Goal: Task Accomplishment & Management: Manage account settings

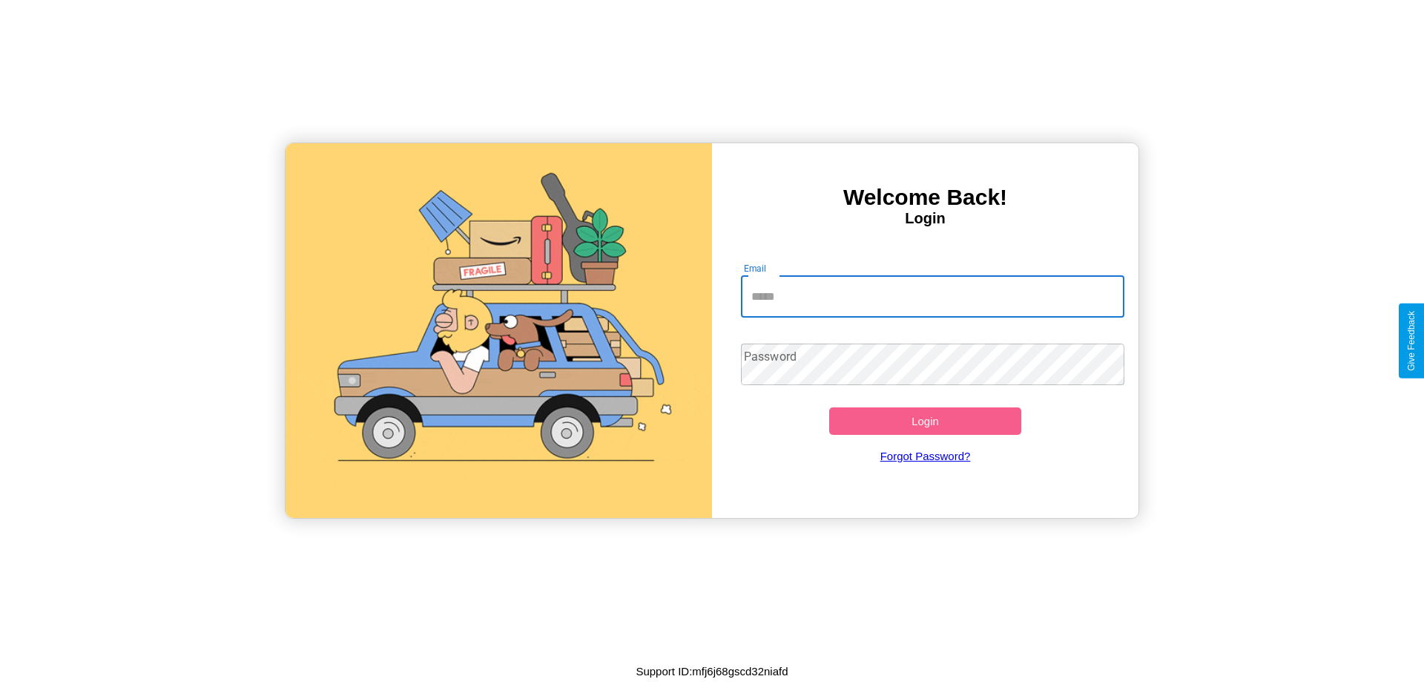
click at [932, 296] on input "Email" at bounding box center [933, 297] width 384 height 42
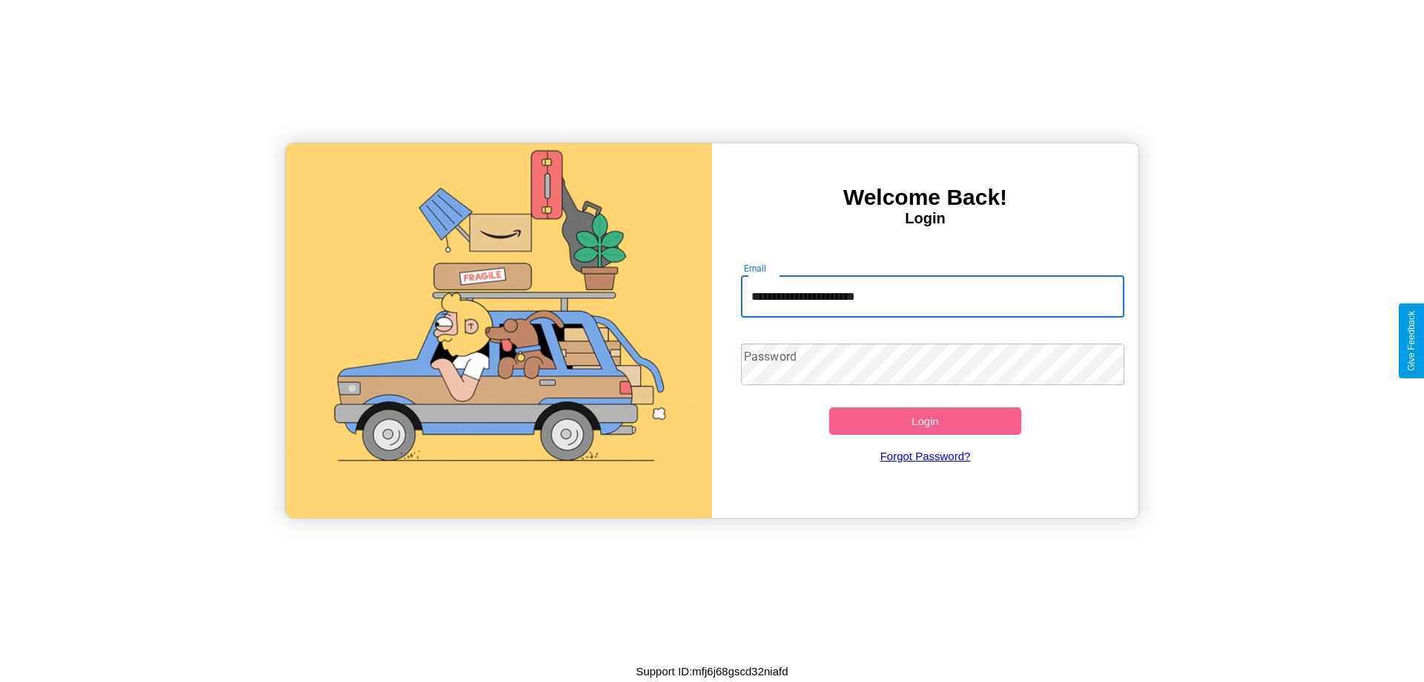
type input "**********"
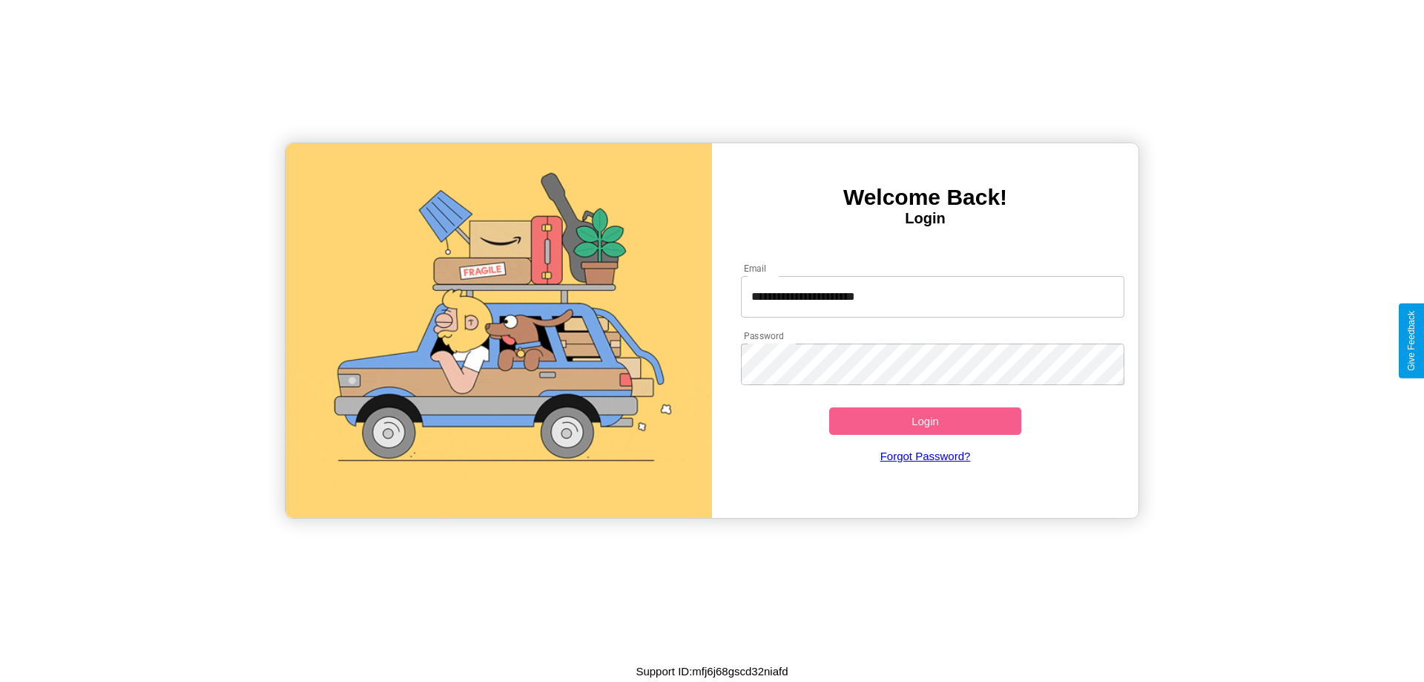
click at [925, 421] on button "Login" at bounding box center [925, 420] width 192 height 27
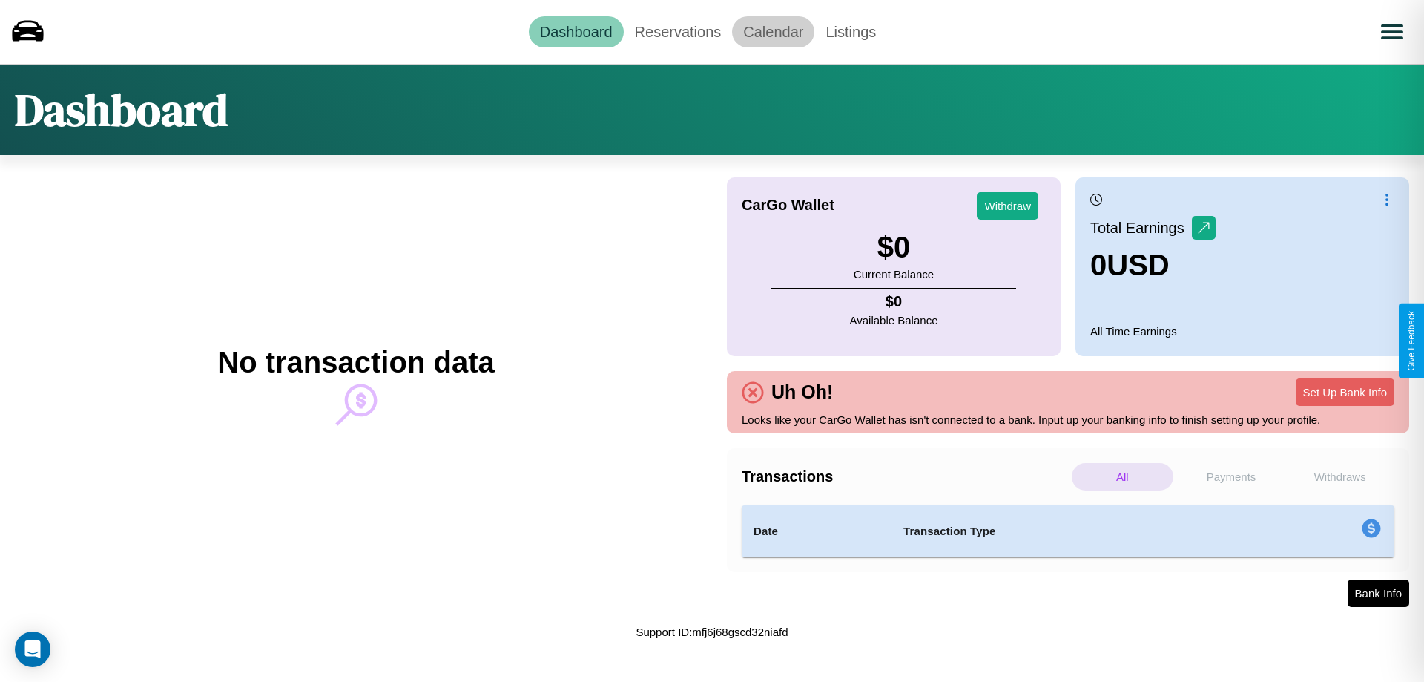
click at [773, 31] on link "Calendar" at bounding box center [773, 31] width 82 height 31
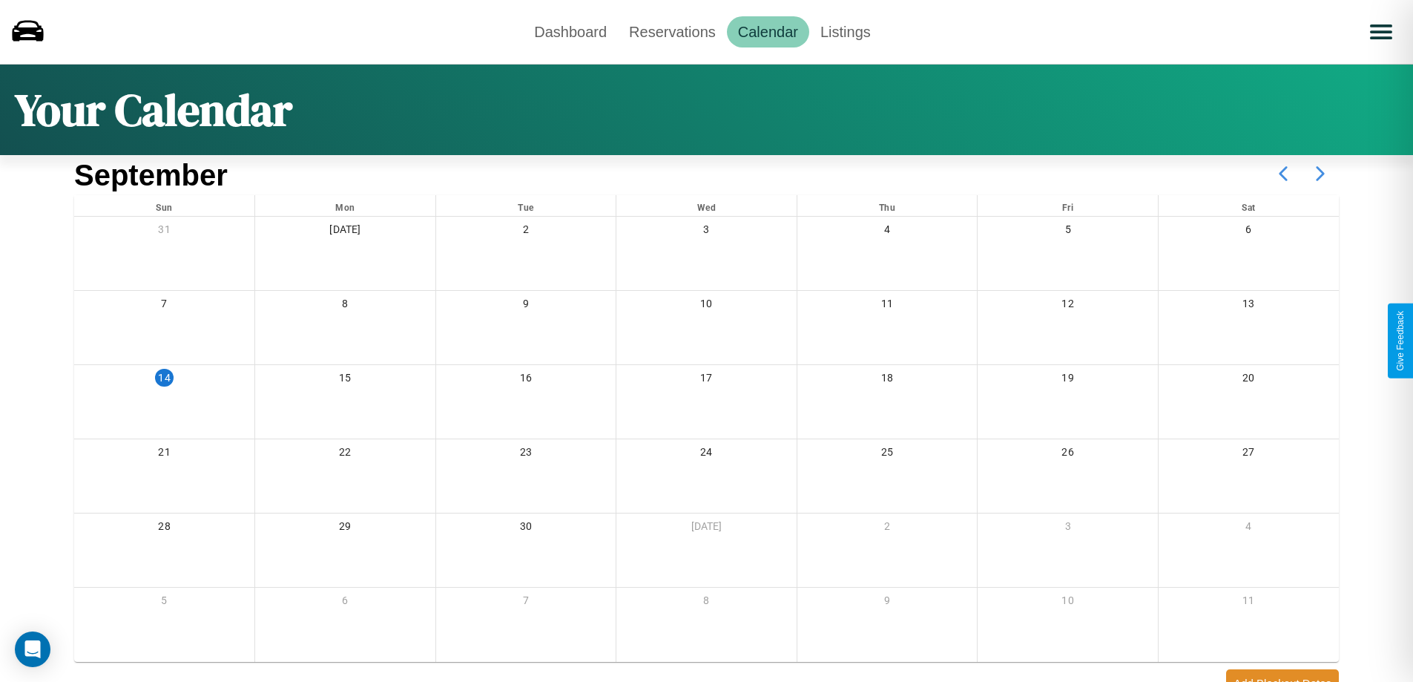
click at [1320, 174] on icon at bounding box center [1320, 173] width 37 height 37
click at [672, 31] on link "Reservations" at bounding box center [672, 31] width 109 height 31
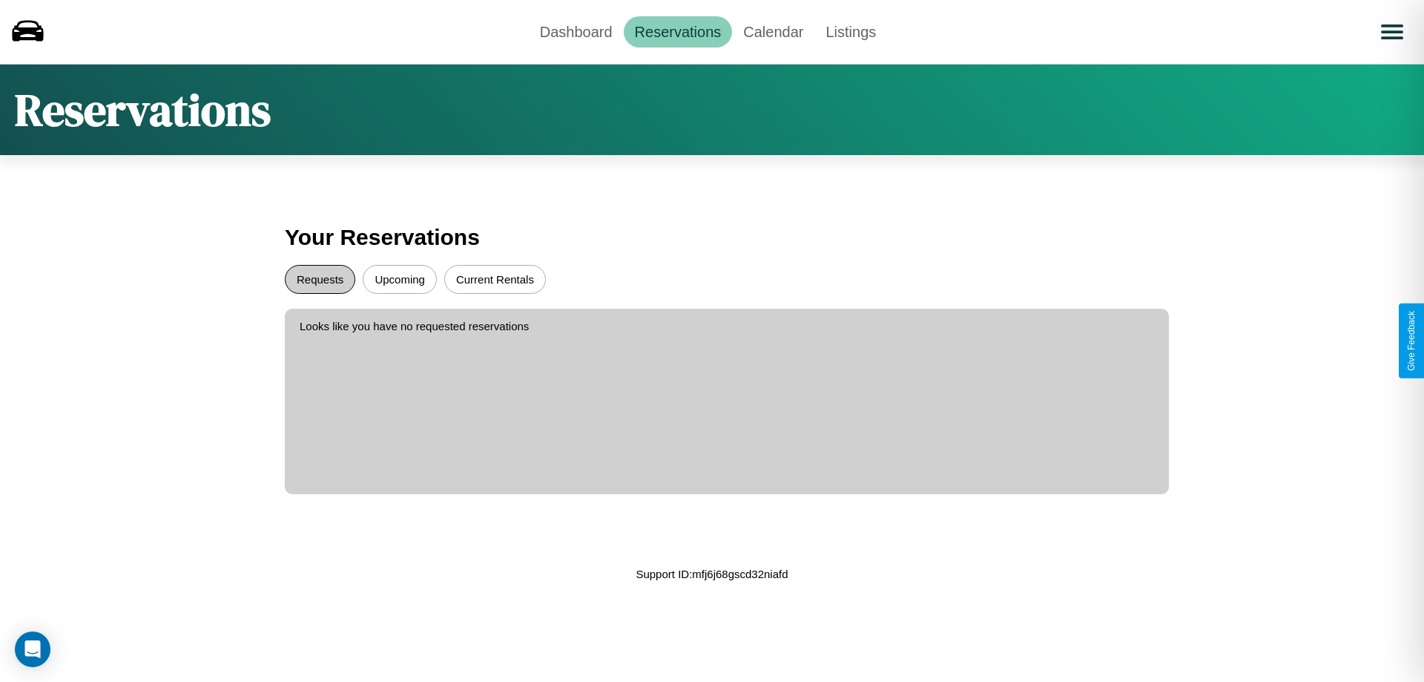
click at [320, 279] on button "Requests" at bounding box center [320, 279] width 70 height 29
click at [400, 279] on button "Upcoming" at bounding box center [400, 279] width 74 height 29
click at [576, 31] on link "Dashboard" at bounding box center [576, 31] width 95 height 31
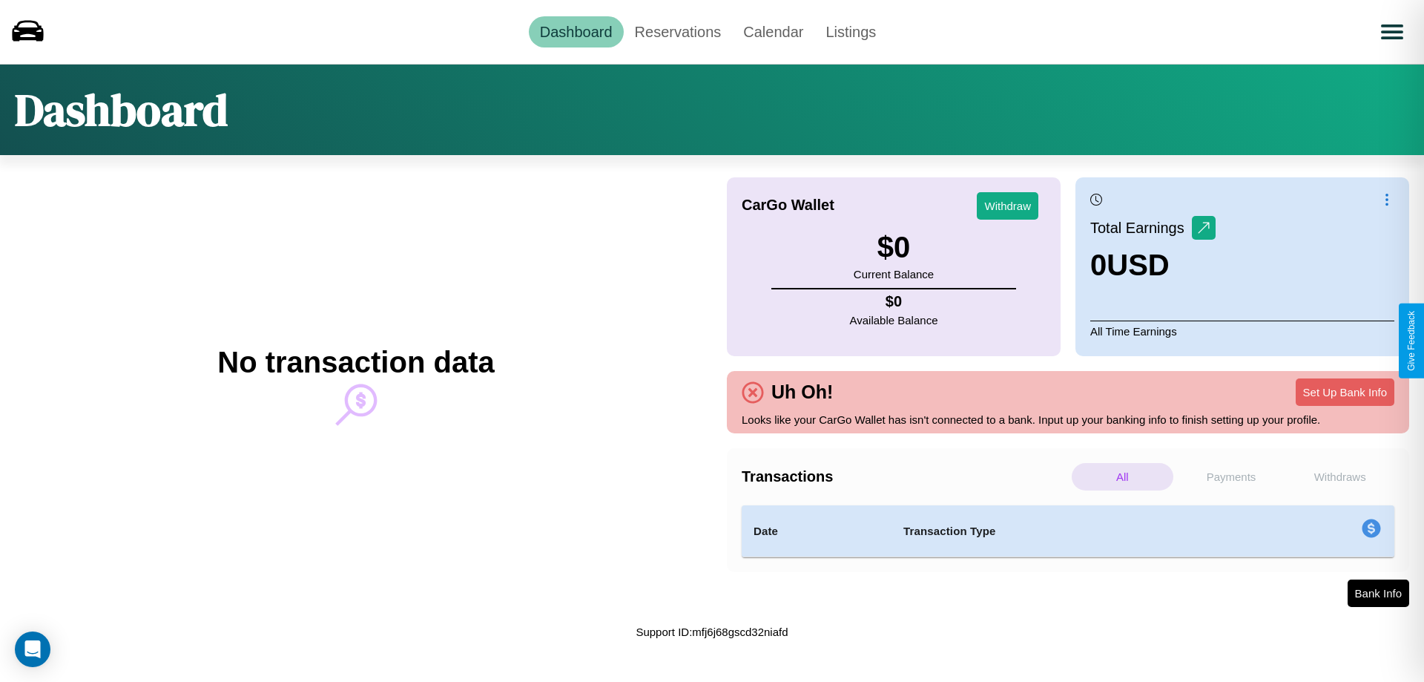
click at [1231, 476] on p "Payments" at bounding box center [1232, 476] width 102 height 27
click at [1122, 476] on p "All" at bounding box center [1123, 476] width 102 height 27
click at [1340, 476] on p "Withdraws" at bounding box center [1340, 476] width 102 height 27
